Goal: Use online tool/utility: Utilize a website feature to perform a specific function

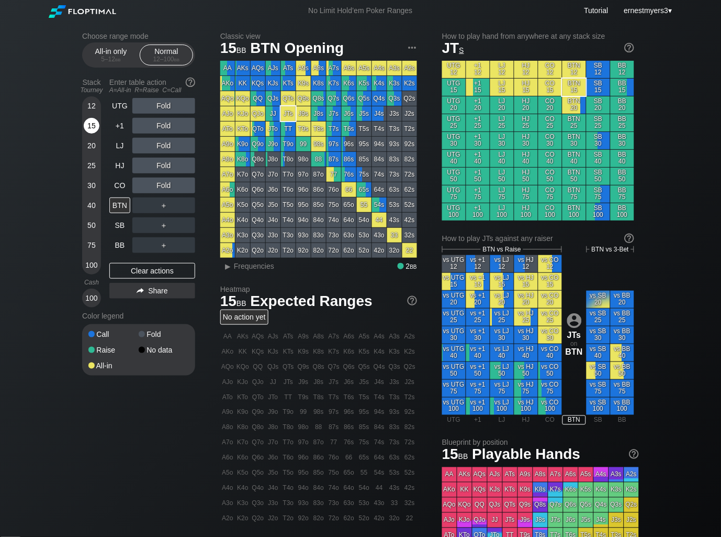
click at [88, 130] on div "15" at bounding box center [92, 126] width 16 height 16
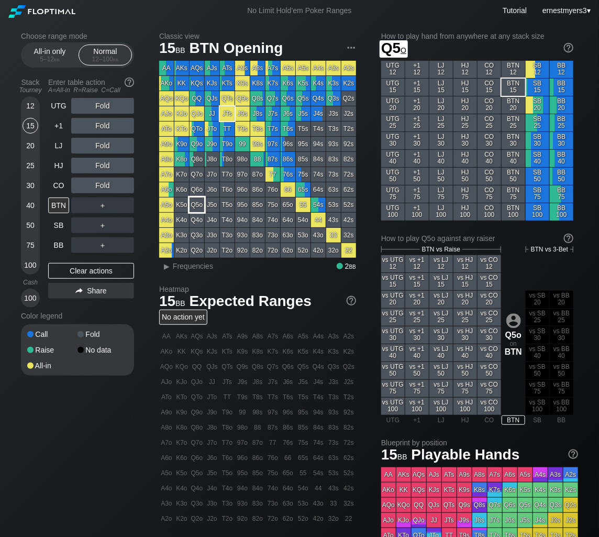
click at [197, 208] on div "Q5o" at bounding box center [197, 204] width 15 height 15
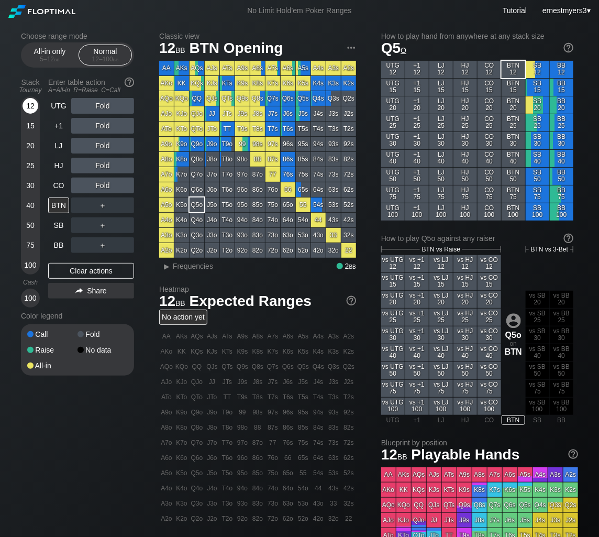
click at [36, 105] on div "12" at bounding box center [31, 106] width 16 height 16
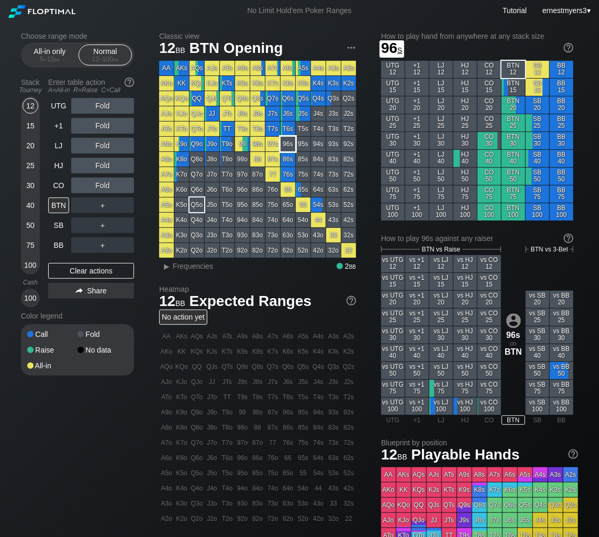
click at [290, 141] on div "96s" at bounding box center [288, 144] width 15 height 15
click at [59, 59] on span "bb" at bounding box center [57, 58] width 6 height 7
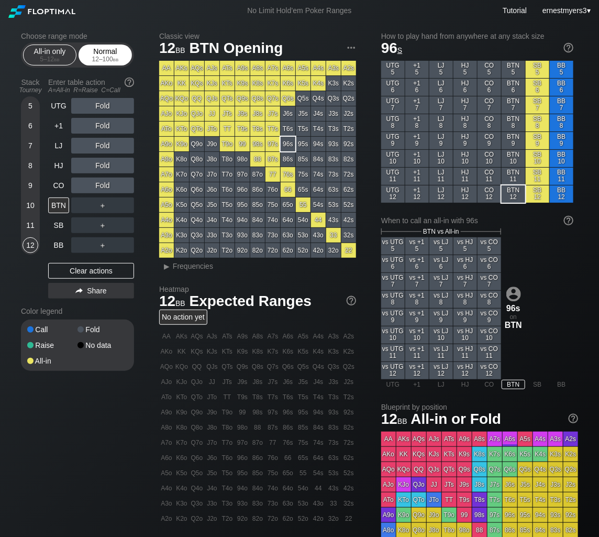
click at [97, 56] on div "12 – 100 bb" at bounding box center [105, 58] width 44 height 7
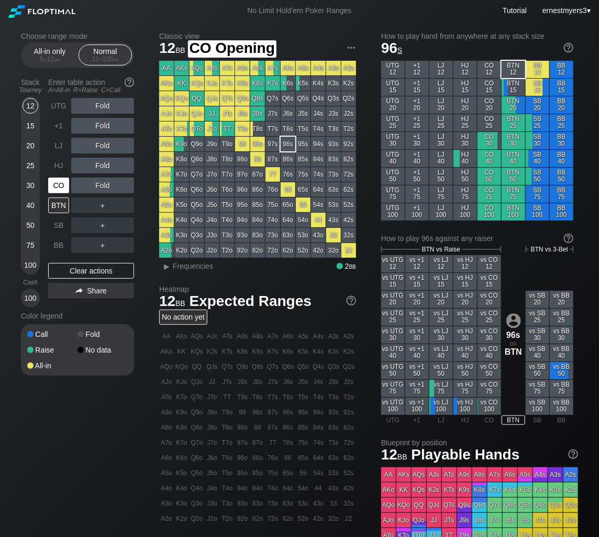
click at [55, 187] on div "CO" at bounding box center [58, 185] width 21 height 16
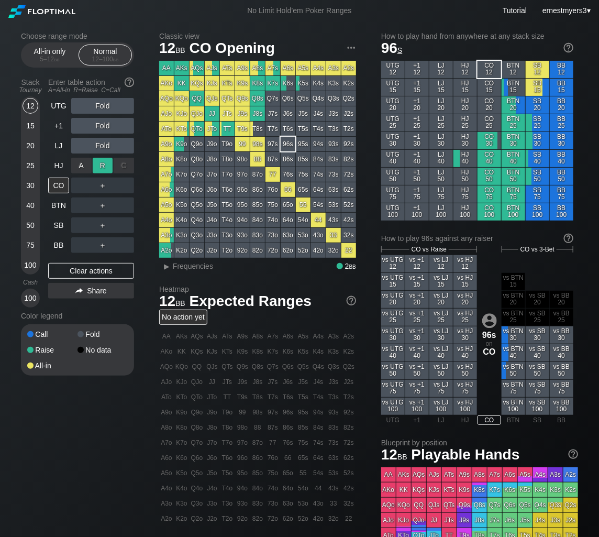
click at [99, 165] on div "R ✕" at bounding box center [103, 166] width 20 height 16
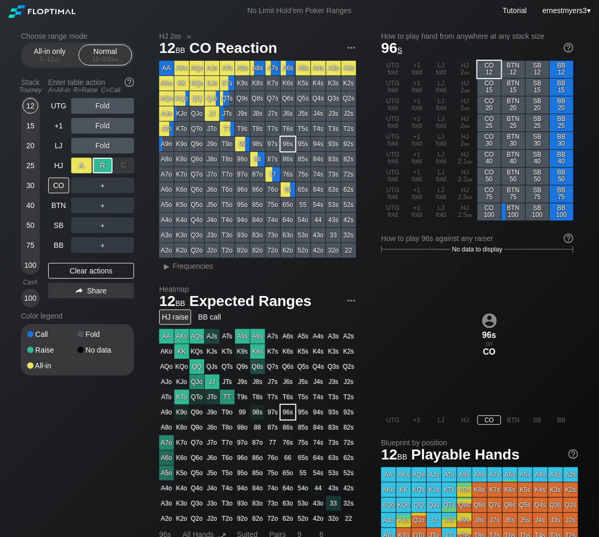
click at [83, 166] on div "A ✕" at bounding box center [81, 166] width 20 height 16
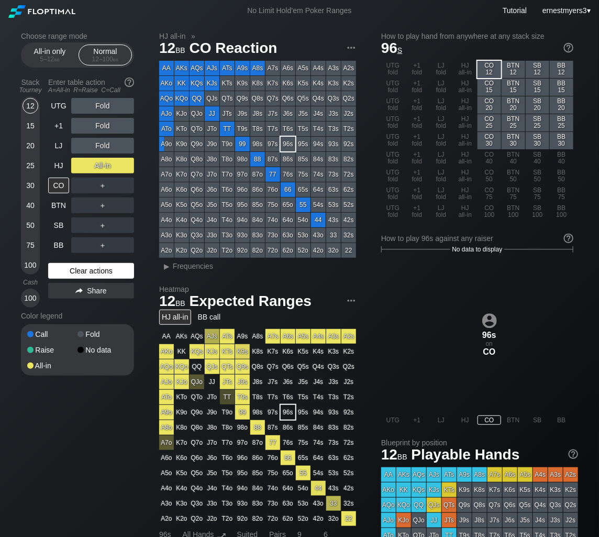
click at [76, 270] on div "Clear actions" at bounding box center [91, 271] width 86 height 16
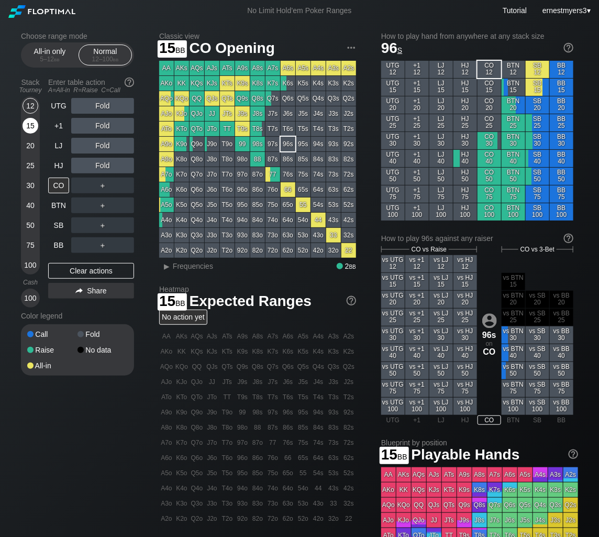
click at [35, 125] on div "15" at bounding box center [31, 126] width 16 height 16
